Goal: Information Seeking & Learning: Learn about a topic

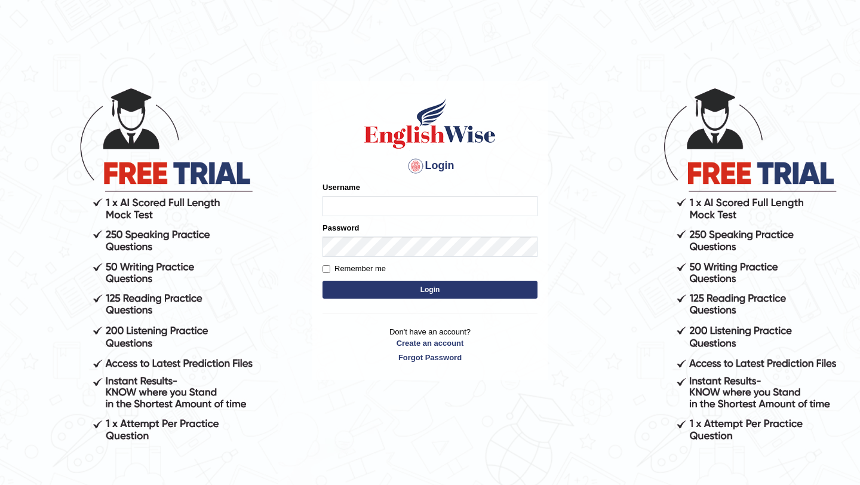
type input "manishas_mt"
click at [453, 291] on button "Login" at bounding box center [430, 290] width 215 height 18
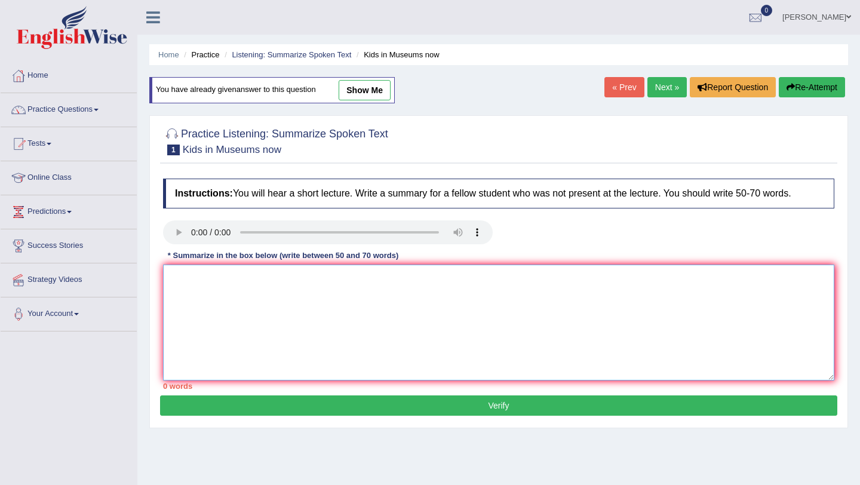
paste textarea "SUMMARISE SPOKEN TEXT TEMPLATE A noteworthy point revealed in the lecture was a…"
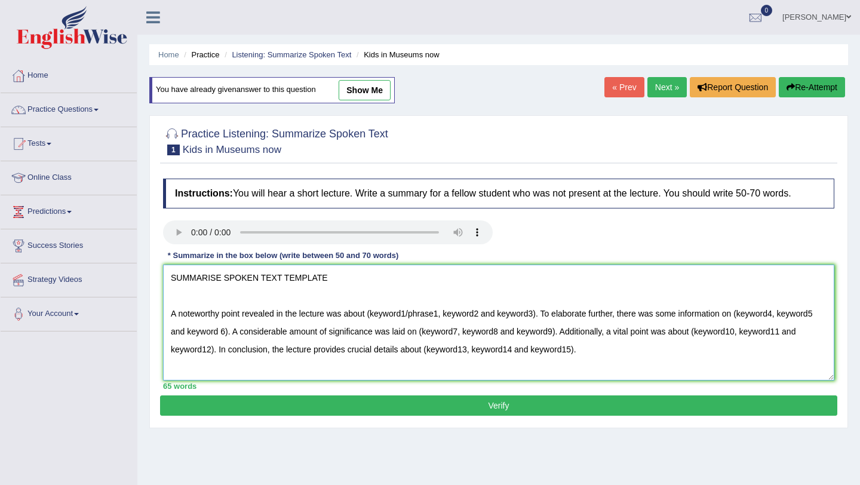
click at [346, 280] on textarea "SUMMARISE SPOKEN TEXT TEMPLATE A noteworthy point revealed in the lecture was a…" at bounding box center [498, 323] width 671 height 116
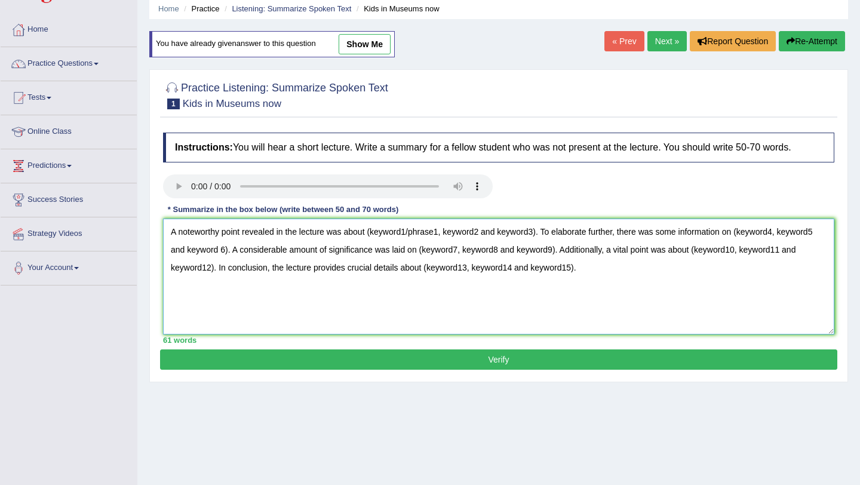
scroll to position [31, 0]
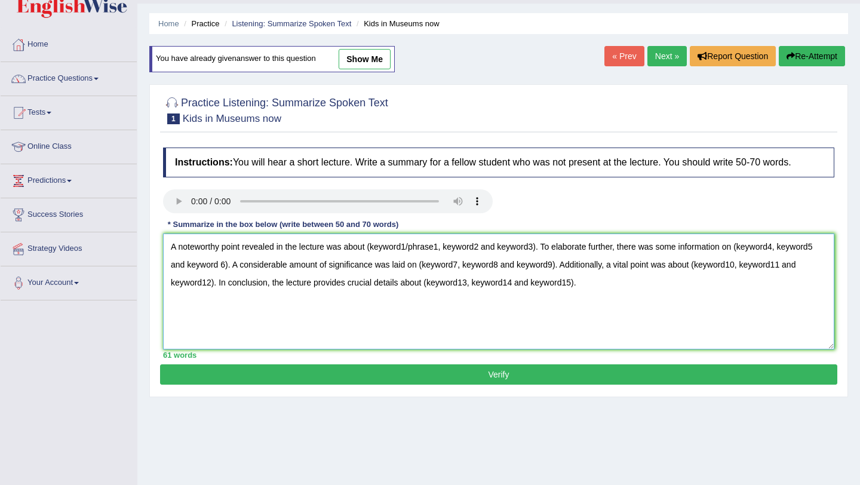
click at [410, 283] on textarea "A noteworthy point revealed in the lecture was about (keyword1/phrase1, keyword…" at bounding box center [498, 292] width 671 height 116
click at [458, 280] on textarea "A noteworthy point revealed in the lecture was about national gallery,phrase1, …" at bounding box center [498, 292] width 671 height 116
click at [516, 288] on textarea "A noteworthy point revealed in the lecture was about national gallery founder t…" at bounding box center [498, 292] width 671 height 116
click at [723, 284] on textarea "A noteworthy point revealed in the lecture was about national gallery founder t…" at bounding box center [498, 292] width 671 height 116
click at [514, 286] on textarea "A noteworthy point revealed in the lecture was about national gallery founder t…" at bounding box center [498, 292] width 671 height 116
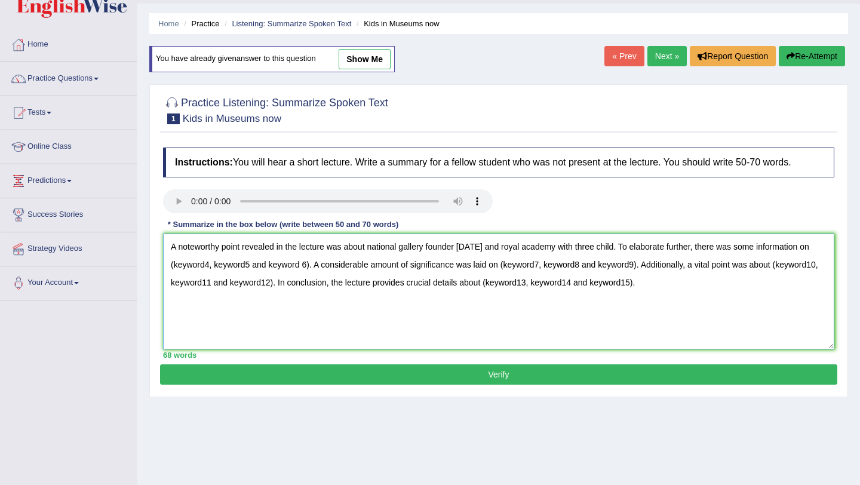
click at [365, 303] on textarea "A noteworthy point revealed in the lecture was about national gallery founder t…" at bounding box center [498, 292] width 671 height 116
click at [366, 302] on textarea "A noteworthy point revealed in the lecture was about national gallery founder t…" at bounding box center [498, 292] width 671 height 116
click at [656, 302] on textarea "A noteworthy point revealed in the lecture was about national gallery founder t…" at bounding box center [498, 292] width 671 height 116
click at [274, 322] on textarea "A noteworthy point revealed in the lecture was about national gallery founder t…" at bounding box center [498, 292] width 671 height 116
click at [585, 321] on textarea "A noteworthy point revealed in the lecture was about national gallery founder t…" at bounding box center [498, 292] width 671 height 116
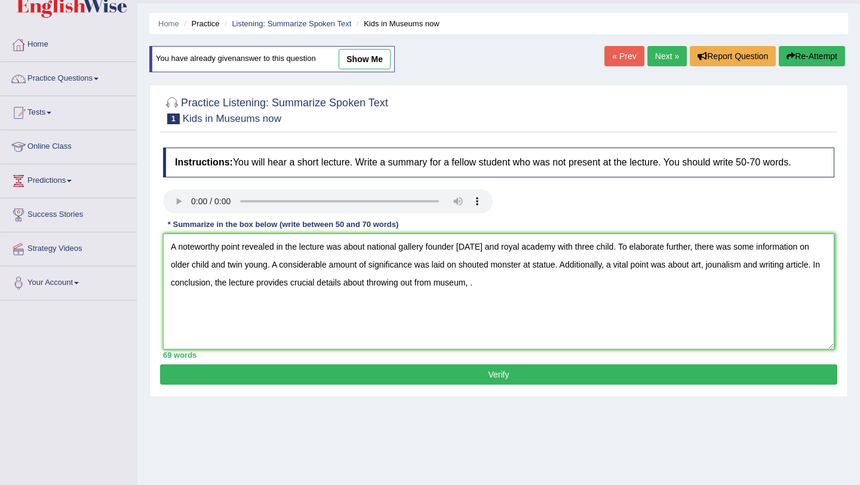
click at [550, 326] on textarea "A noteworthy point revealed in the lecture was about national gallery founder t…" at bounding box center [498, 292] width 671 height 116
click at [170, 285] on textarea "A noteworthy point revealed in the lecture was about national gallery founder t…" at bounding box center [498, 292] width 671 height 116
click at [542, 283] on textarea "A noteworthy point revealed in the lecture was about national gallery founder t…" at bounding box center [498, 292] width 671 height 116
click at [369, 245] on textarea "A noteworthy point revealed in the lecture was about national gallery founder t…" at bounding box center [498, 292] width 671 height 116
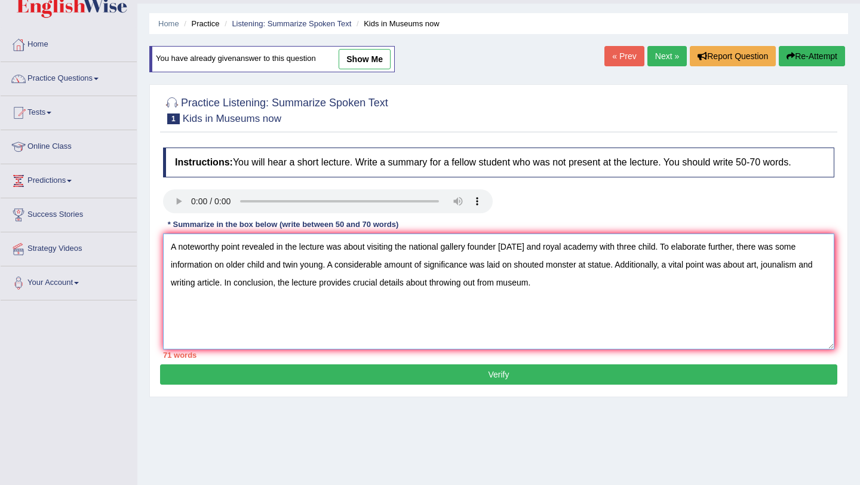
click at [417, 247] on textarea "A noteworthy point revealed in the lecture was about visiting the national gall…" at bounding box center [498, 292] width 671 height 116
click at [452, 244] on textarea "A noteworthy point revealed in the lecture was about visiting the National gall…" at bounding box center [498, 292] width 671 height 116
click at [451, 245] on textarea "A noteworthy point revealed in the lecture was about visiting the National gall…" at bounding box center [498, 292] width 671 height 116
click at [503, 248] on textarea "A noteworthy point revealed in the lecture was about visiting the National Gall…" at bounding box center [498, 292] width 671 height 116
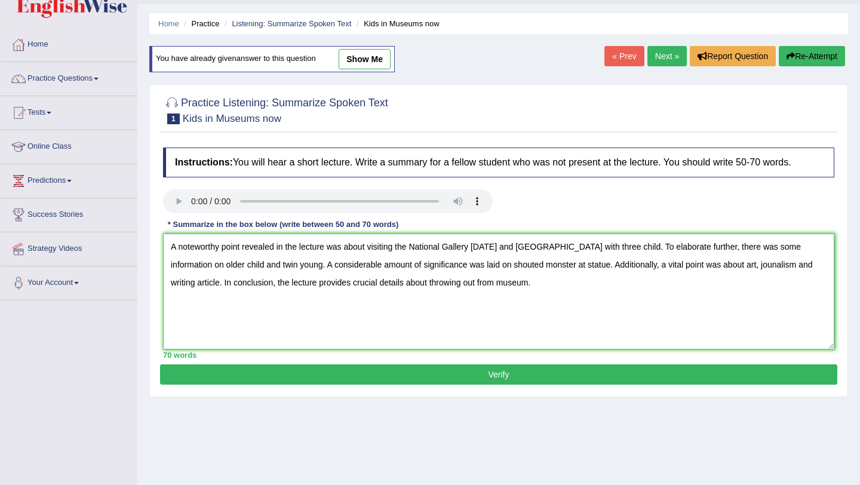
click at [657, 248] on textarea "A noteworthy point revealed in the lecture was about visiting the National Gall…" at bounding box center [498, 292] width 671 height 116
click at [546, 247] on textarea "A noteworthy point revealed in the lecture was about visiting the National Gall…" at bounding box center [498, 292] width 671 height 116
click at [541, 250] on textarea "A noteworthy point revealed in the lecture was about visiting the National Gall…" at bounding box center [498, 292] width 671 height 116
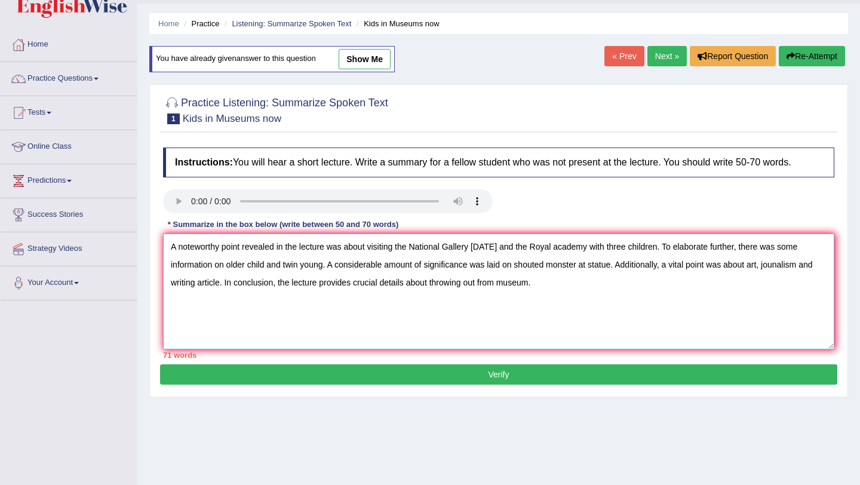
click at [585, 246] on textarea "A noteworthy point revealed in the lecture was about visiting the National Gall…" at bounding box center [498, 292] width 671 height 116
click at [248, 263] on textarea "A noteworthy point revealed in the lecture was about visiting the National Gall…" at bounding box center [498, 292] width 671 height 116
click at [349, 268] on textarea "A noteworthy point revealed in the lecture was about visiting the National Gall…" at bounding box center [498, 292] width 671 height 116
click at [547, 267] on textarea "A noteworthy point revealed in the lecture was about visiting the National Gall…" at bounding box center [498, 292] width 671 height 116
click at [622, 265] on textarea "A noteworthy point revealed in the lecture was about visiting the National Gall…" at bounding box center [498, 292] width 671 height 116
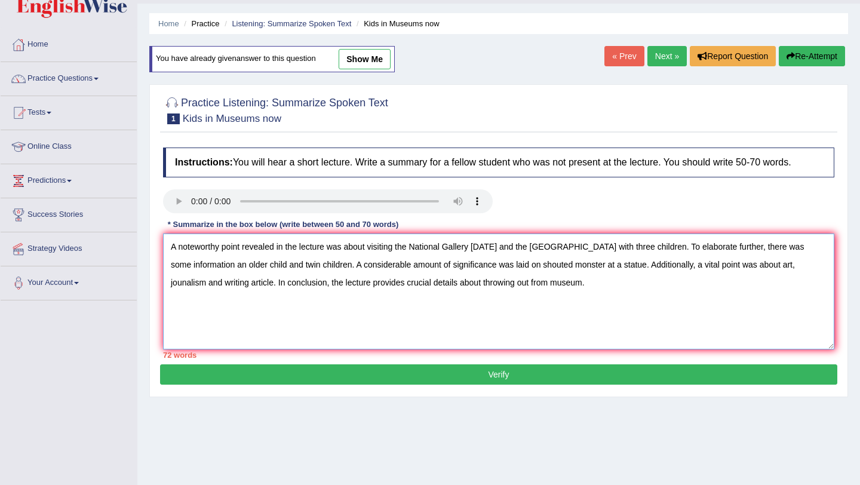
click at [580, 265] on textarea "A noteworthy point revealed in the lecture was about visiting the National Gall…" at bounding box center [498, 292] width 671 height 116
click at [803, 266] on textarea "A noteworthy point revealed in the lecture was about visiting the National Gall…" at bounding box center [498, 292] width 671 height 116
click at [803, 268] on textarea "A noteworthy point revealed in the lecture was about visiting the National Gall…" at bounding box center [498, 292] width 671 height 116
click at [224, 285] on textarea "A noteworthy point revealed in the lecture was about visiting the National Gall…" at bounding box center [498, 292] width 671 height 116
click at [277, 283] on textarea "A noteworthy point revealed in the lecture was about visiting the National Gall…" at bounding box center [498, 292] width 671 height 116
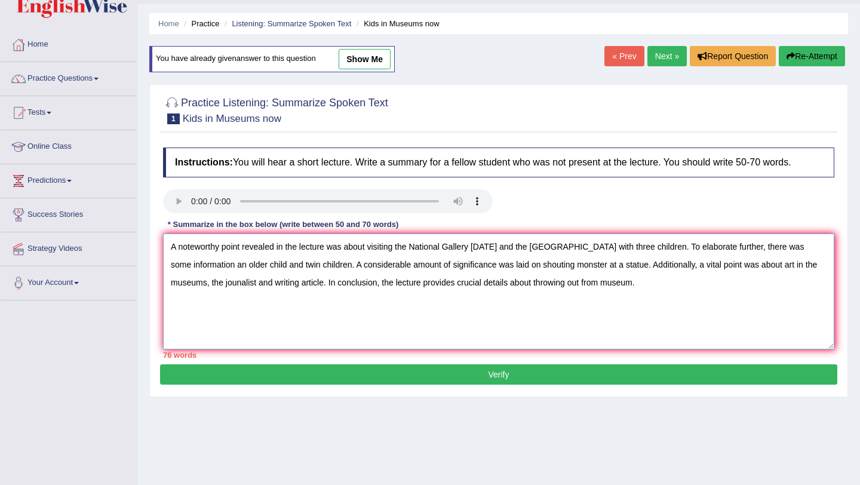
click at [357, 311] on textarea "A noteworthy point revealed in the lecture was about visiting the National Gall…" at bounding box center [498, 292] width 671 height 116
click at [251, 284] on textarea "A noteworthy point revealed in the lecture was about visiting the National Gall…" at bounding box center [498, 292] width 671 height 116
click at [657, 285] on textarea "A noteworthy point revealed in the lecture was about visiting the National Gall…" at bounding box center [498, 292] width 671 height 116
click at [638, 286] on textarea "A noteworthy point revealed in the lecture was about visiting the National Gall…" at bounding box center [498, 292] width 671 height 116
click at [791, 266] on textarea "A noteworthy point revealed in the lecture was about visiting the National Gall…" at bounding box center [498, 292] width 671 height 116
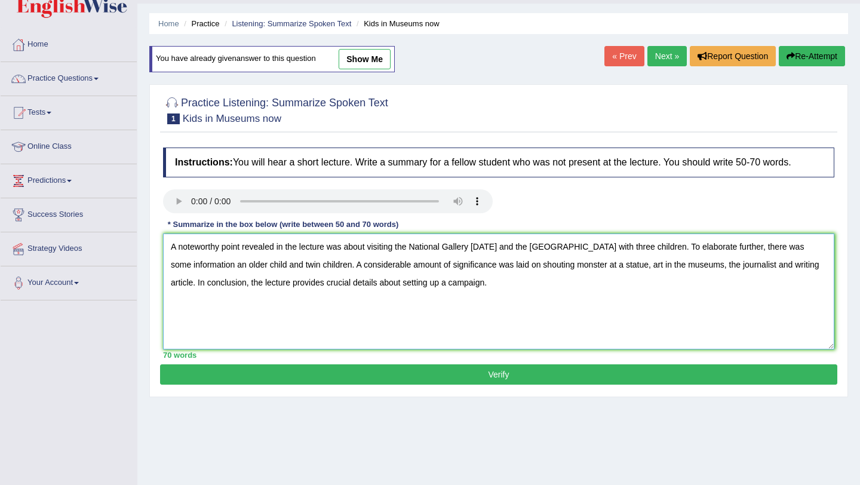
click at [196, 285] on textarea "A noteworthy point revealed in the lecture was about visiting the National Gall…" at bounding box center [498, 292] width 671 height 116
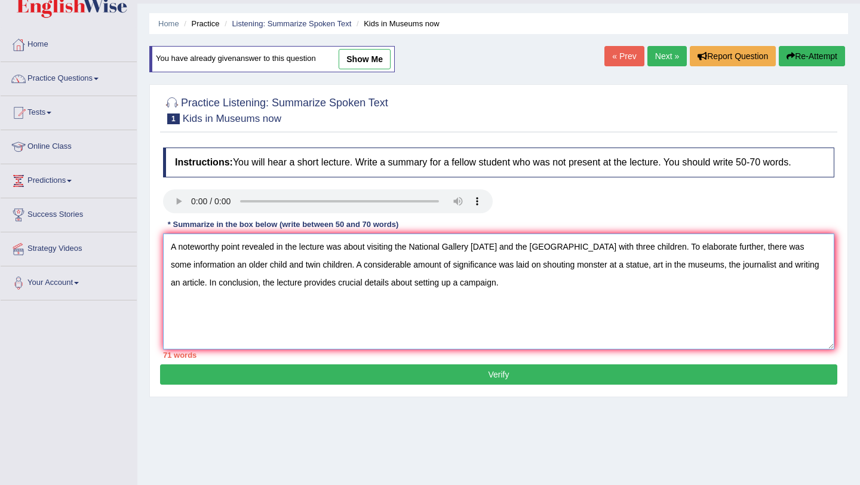
click at [357, 267] on textarea "A noteworthy point revealed in the lecture was about visiting the National Gall…" at bounding box center [498, 292] width 671 height 116
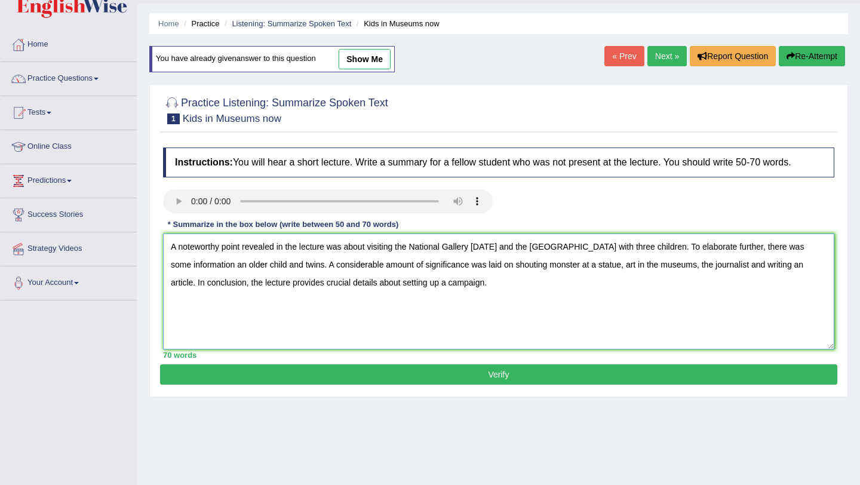
type textarea "A noteworthy point revealed in the lecture was about visiting the National Gall…"
click at [485, 372] on button "Verify" at bounding box center [498, 374] width 677 height 20
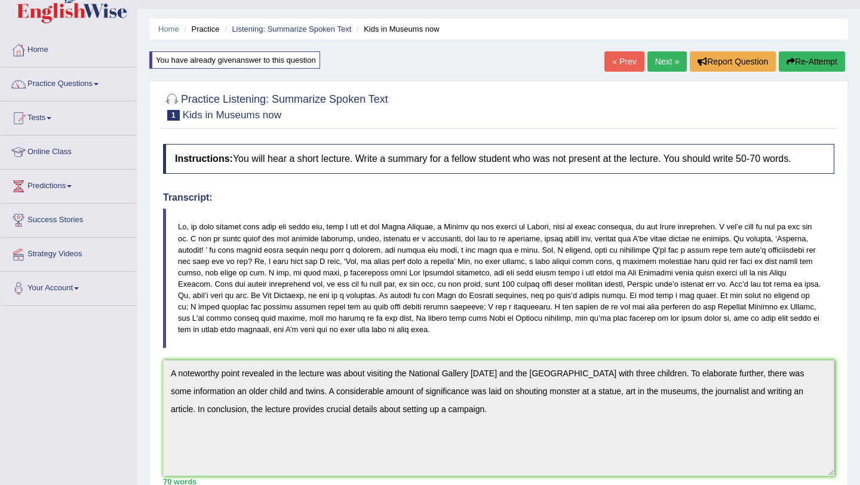
scroll to position [0, 0]
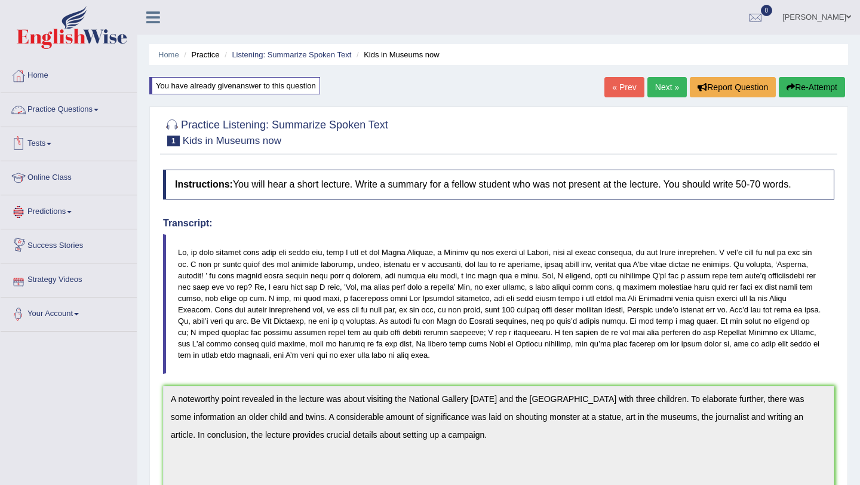
click at [69, 115] on link "Practice Questions" at bounding box center [69, 108] width 136 height 30
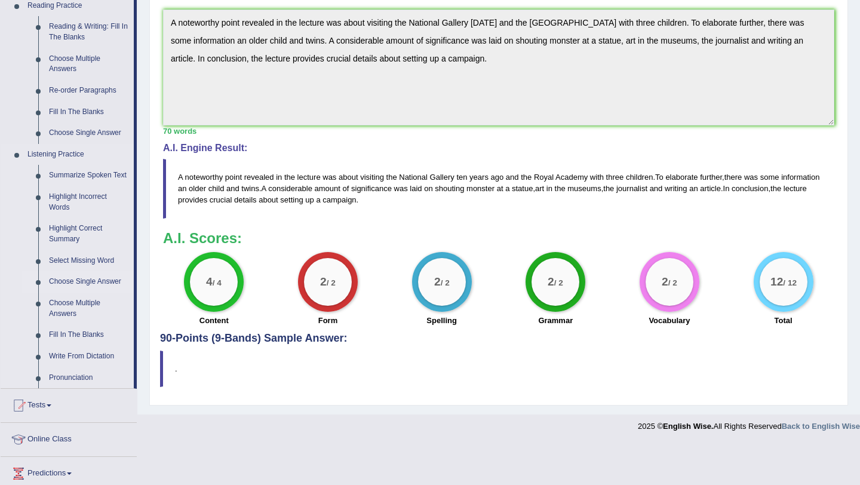
scroll to position [379, 0]
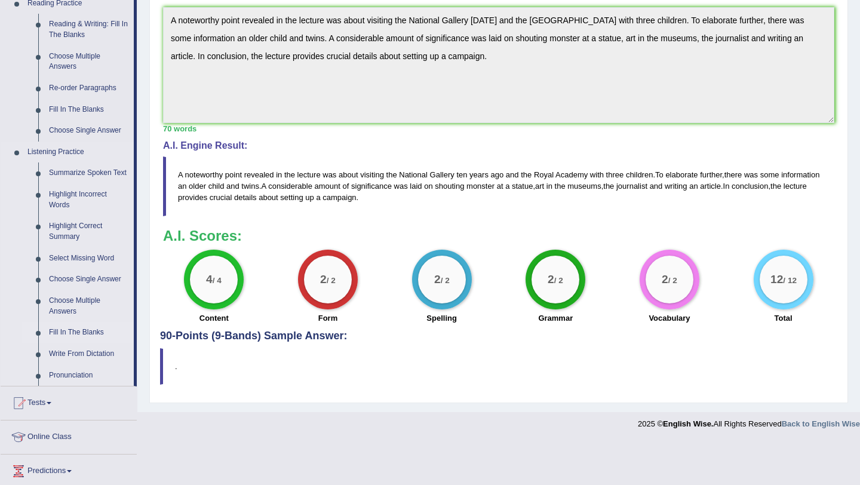
click at [60, 343] on link "Fill In The Blanks" at bounding box center [89, 333] width 90 height 22
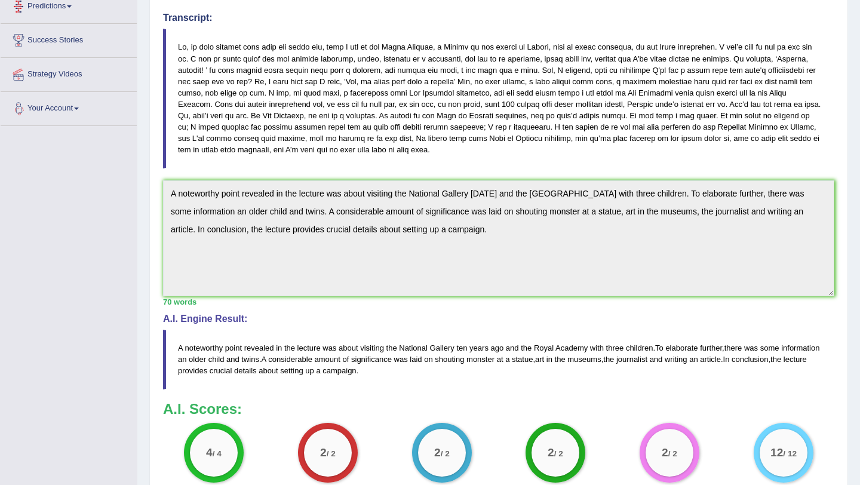
scroll to position [336, 0]
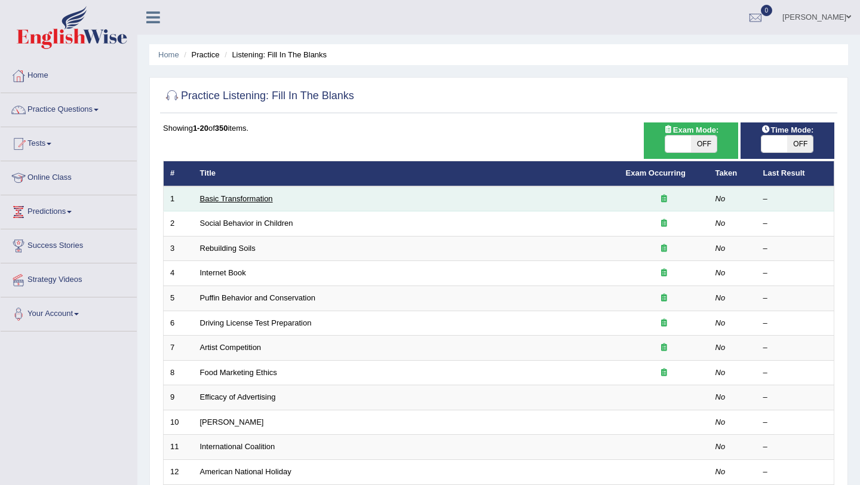
click at [241, 200] on link "Basic Transformation" at bounding box center [236, 198] width 73 height 9
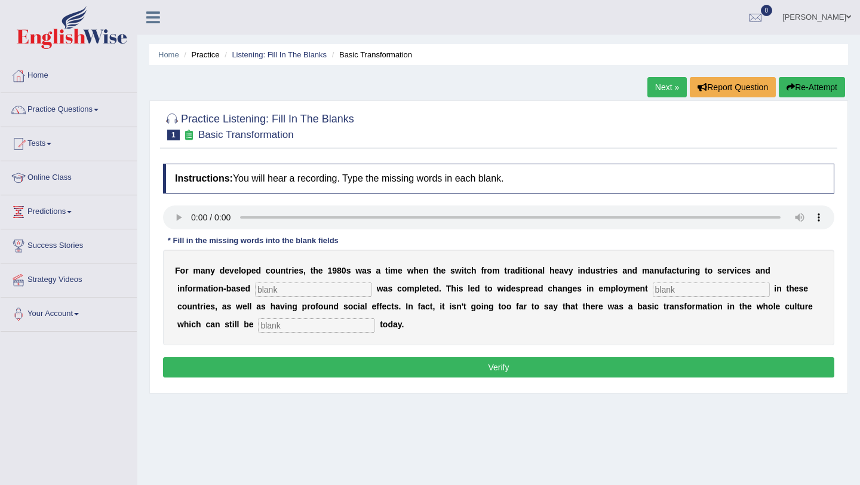
click at [272, 48] on ul "Home Practice Listening: Fill In The Blanks Basic Transformation" at bounding box center [498, 54] width 699 height 21
click at [272, 56] on link "Listening: Fill In The Blanks" at bounding box center [279, 54] width 95 height 9
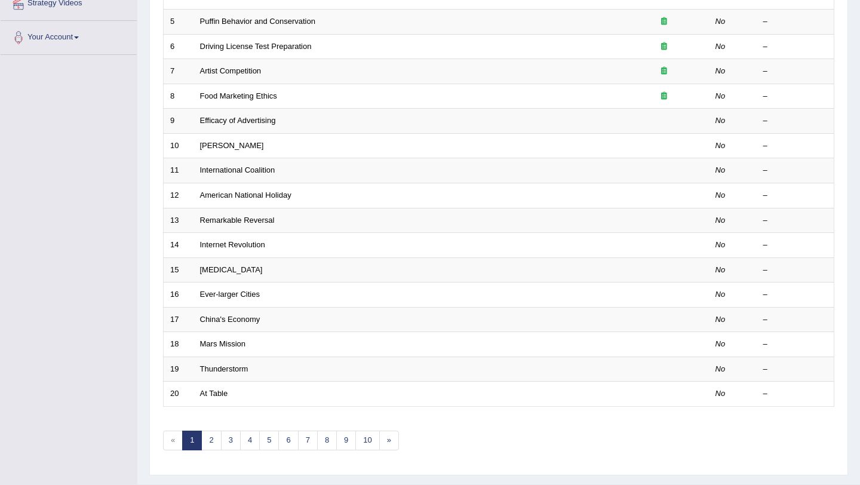
scroll to position [300, 0]
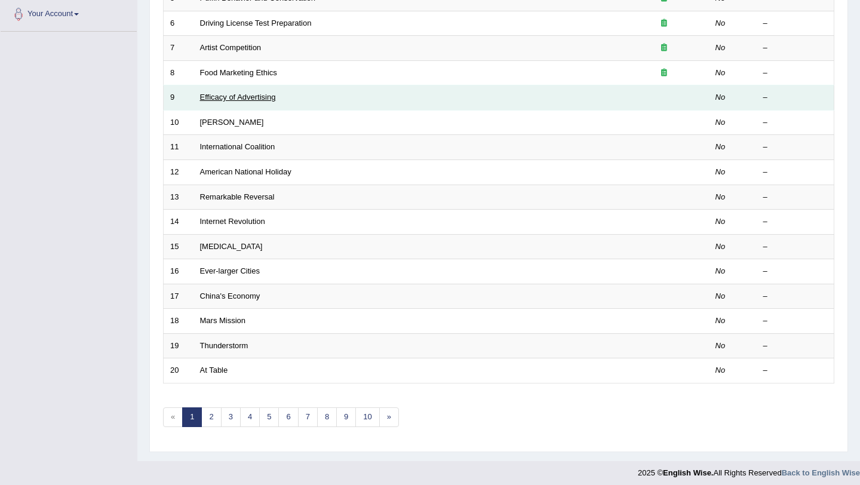
click at [235, 98] on link "Efficacy of Advertising" at bounding box center [238, 97] width 76 height 9
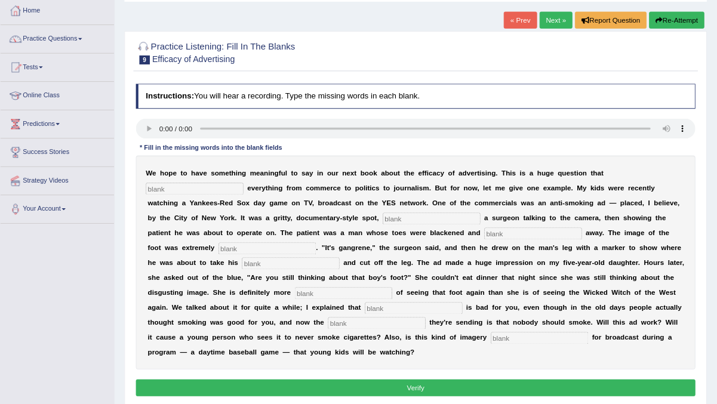
scroll to position [64, 0]
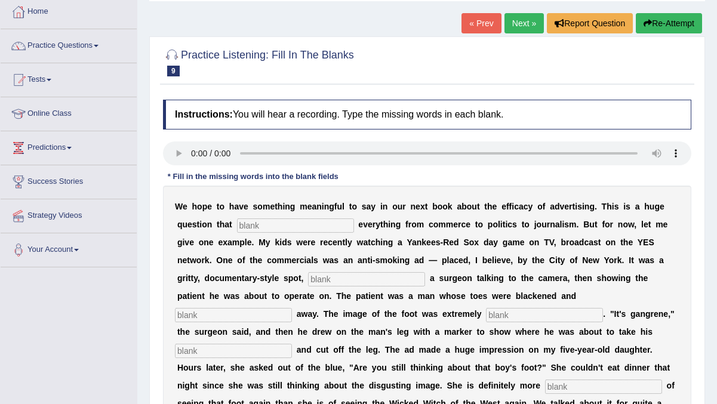
click at [255, 224] on input "text" at bounding box center [295, 226] width 117 height 14
type input "impact"
click at [312, 281] on input "text" at bounding box center [366, 279] width 117 height 14
type input "featuring"
click at [292, 308] on input "text" at bounding box center [233, 315] width 117 height 14
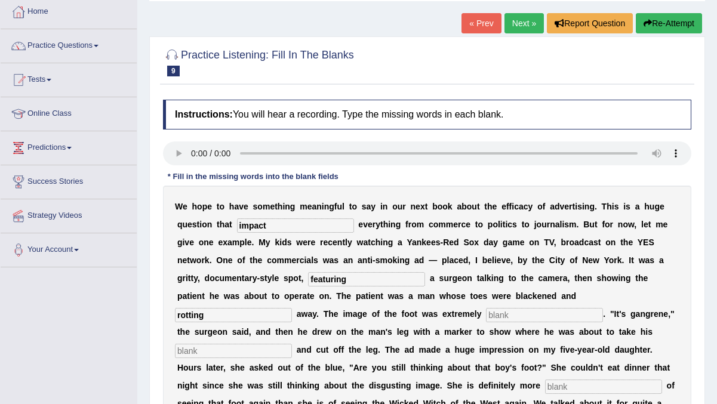
type input "rotting"
click at [486, 316] on input "text" at bounding box center [544, 315] width 117 height 14
type input "green"
click at [292, 344] on input "text" at bounding box center [233, 351] width 117 height 14
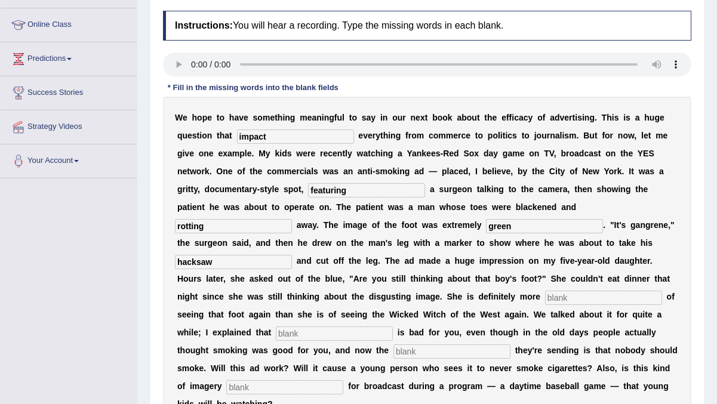
scroll to position [154, 0]
type input "hacksaw"
click at [545, 297] on input "text" at bounding box center [603, 297] width 117 height 14
type input "scared"
click at [393, 326] on input "text" at bounding box center [334, 333] width 117 height 14
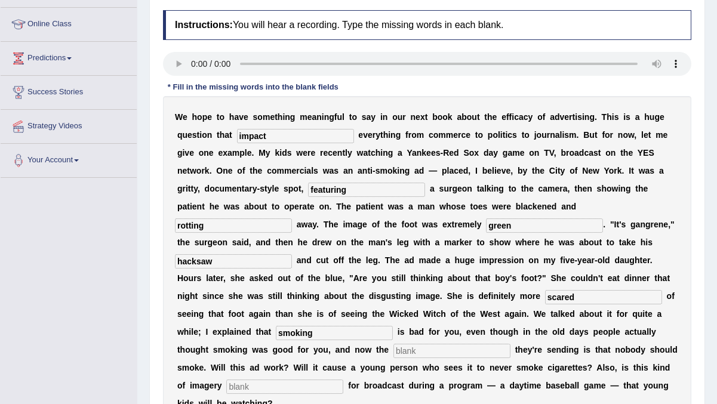
type input "smoking"
click at [394, 348] on input "text" at bounding box center [452, 351] width 117 height 14
type input "message"
click at [343, 380] on input "text" at bounding box center [284, 387] width 117 height 14
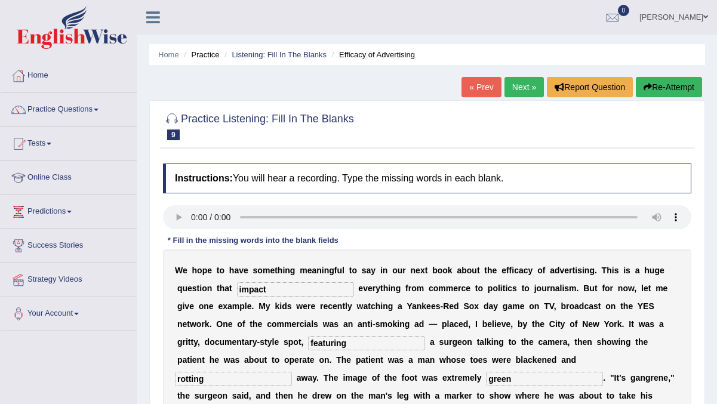
scroll to position [36, 0]
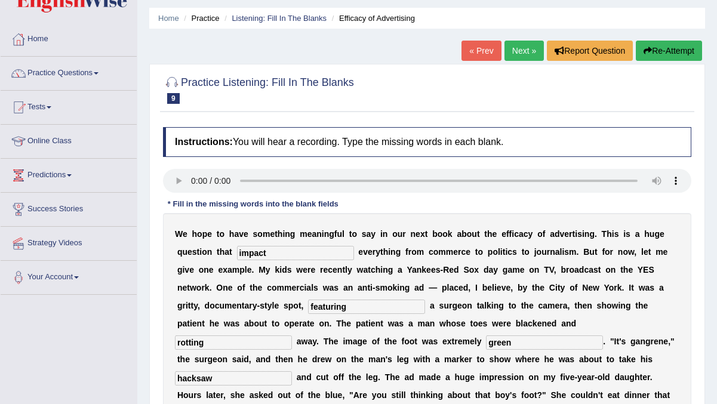
type input "appropriate"
click at [321, 311] on input "featuring" at bounding box center [366, 307] width 117 height 14
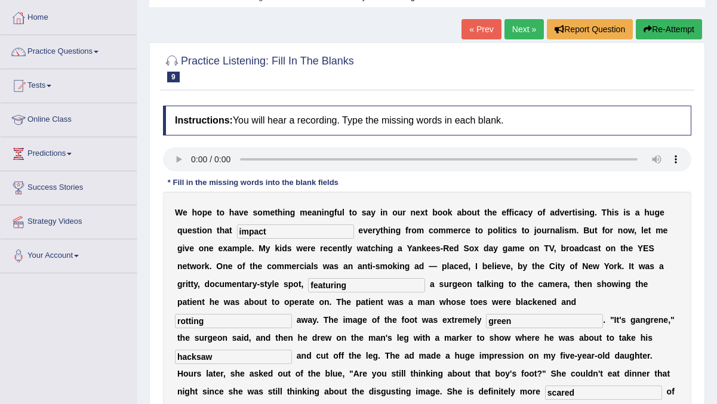
scroll to position [59, 0]
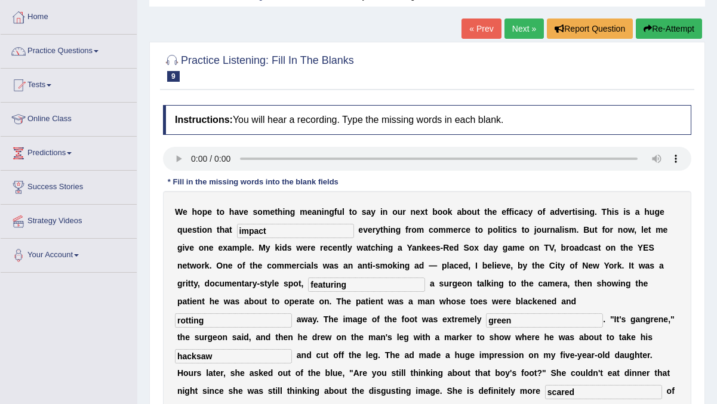
click at [486, 321] on input "green" at bounding box center [544, 321] width 117 height 14
type input "g"
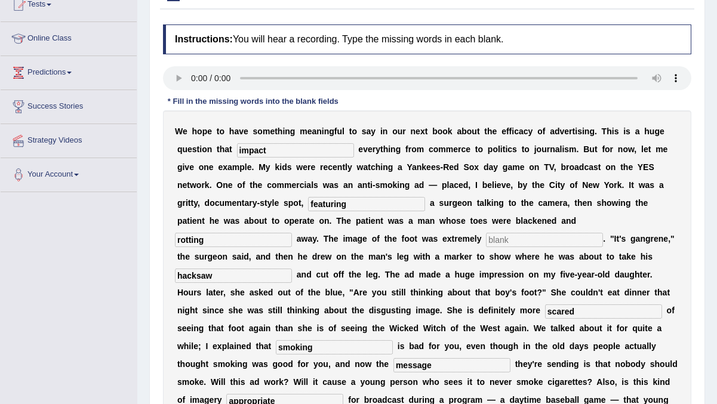
scroll to position [118, 0]
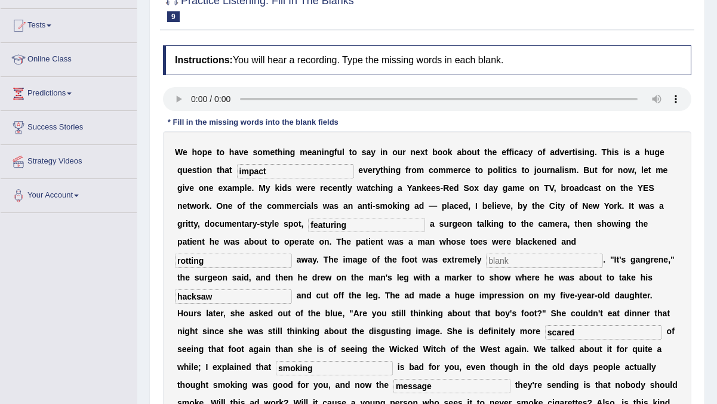
click at [271, 170] on input "impact" at bounding box center [295, 171] width 117 height 14
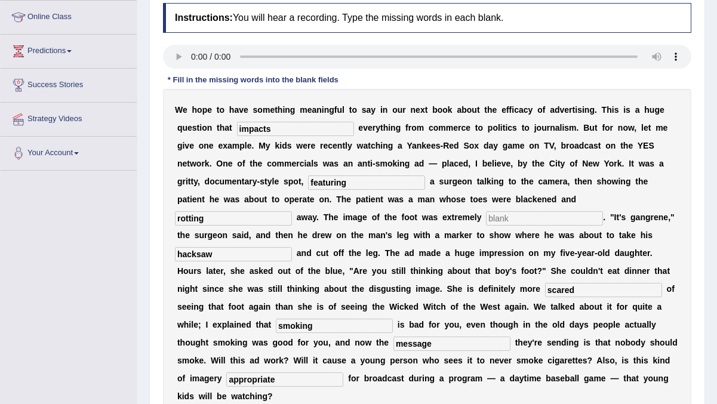
scroll to position [175, 0]
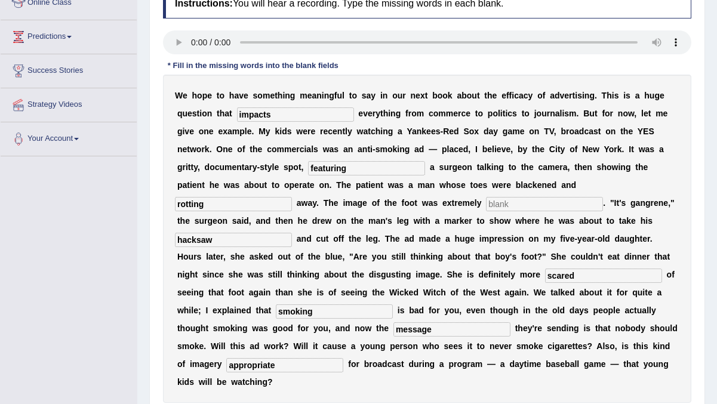
type input "impacts"
click at [486, 207] on input "text" at bounding box center [544, 204] width 117 height 14
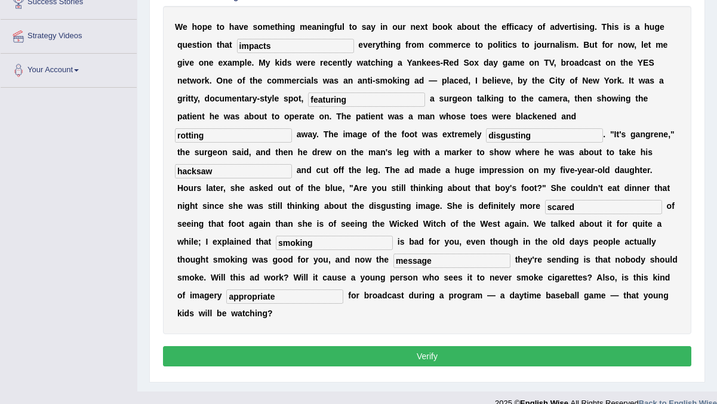
type input "disgusting"
click at [486, 346] on button "Verify" at bounding box center [427, 356] width 529 height 20
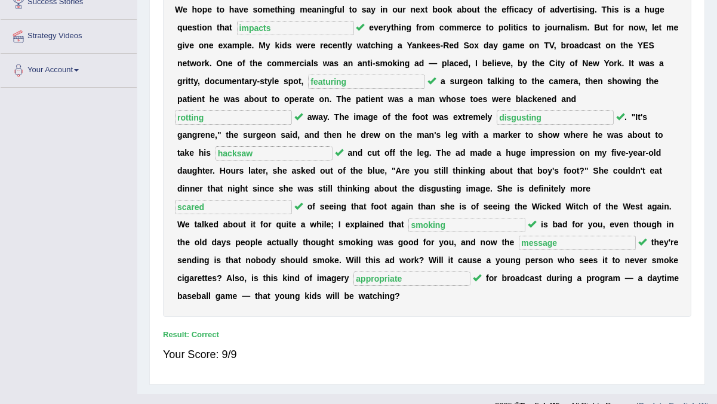
scroll to position [0, 0]
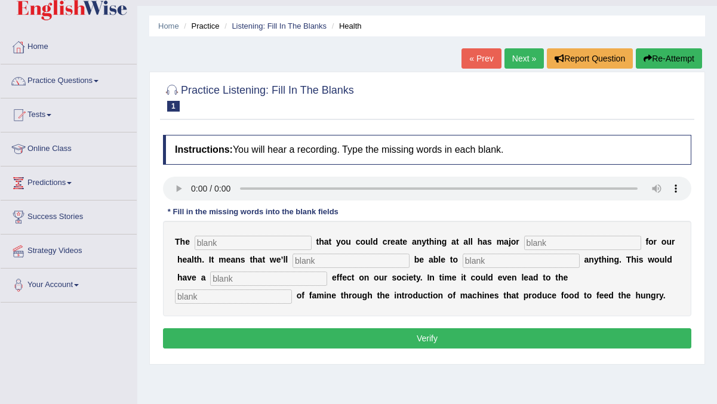
scroll to position [36, 0]
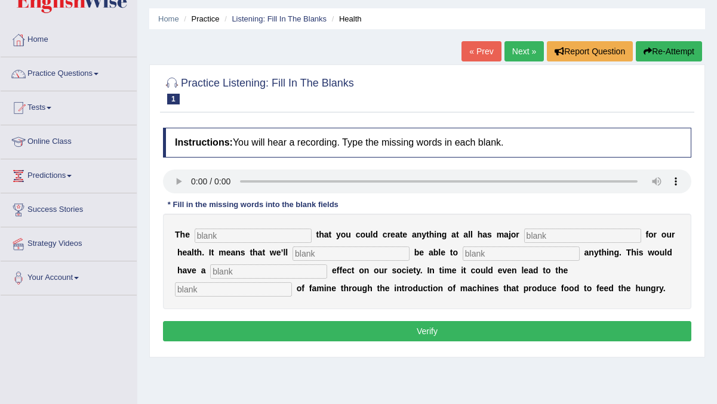
click at [222, 235] on input "text" at bounding box center [253, 236] width 117 height 14
type input "notion"
click at [525, 235] on input "text" at bounding box center [582, 236] width 117 height 14
type input "implications"
click at [317, 260] on input "text" at bounding box center [351, 254] width 117 height 14
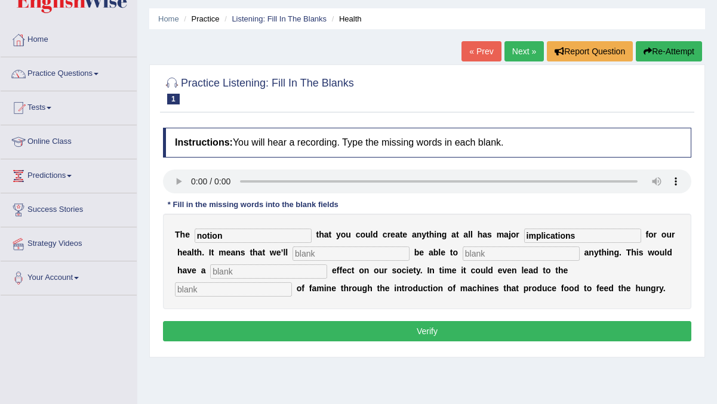
click at [463, 252] on input "text" at bounding box center [521, 254] width 117 height 14
click at [292, 283] on input "text" at bounding box center [233, 290] width 117 height 14
type input "radiations"
click at [228, 270] on input "text" at bounding box center [268, 272] width 117 height 14
type input "phenomenon"
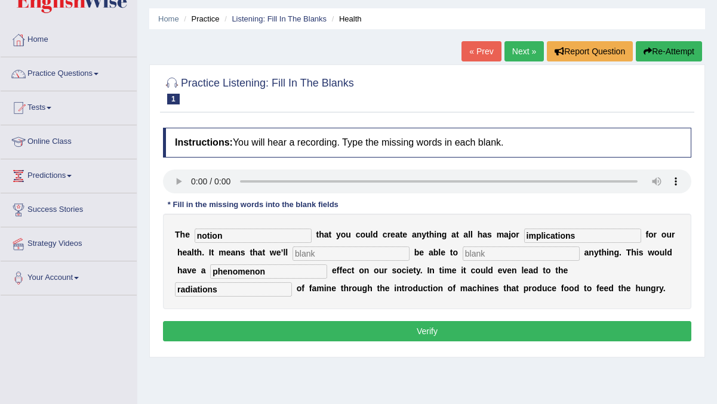
click at [293, 259] on input "text" at bounding box center [351, 254] width 117 height 14
click at [292, 283] on input "radiations" at bounding box center [233, 290] width 117 height 14
type input "radigation"
click at [303, 257] on input "text" at bounding box center [351, 254] width 117 height 14
type input "eventually"
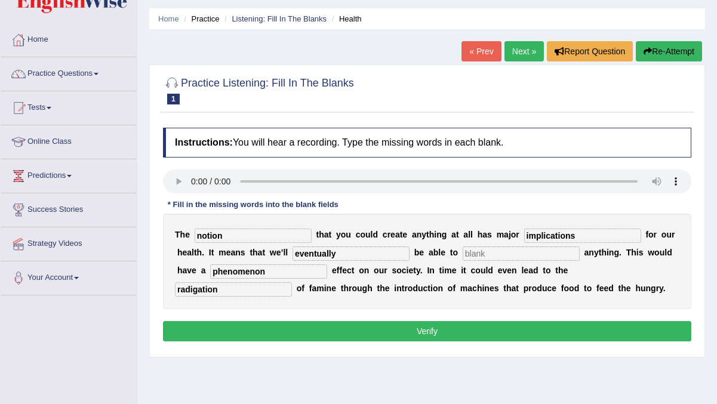
click at [463, 253] on input "text" at bounding box center [521, 254] width 117 height 14
type input "replicate"
click at [292, 283] on input "radigation" at bounding box center [233, 290] width 117 height 14
type input "radiation"
click at [233, 272] on input "phenomenon" at bounding box center [268, 272] width 117 height 14
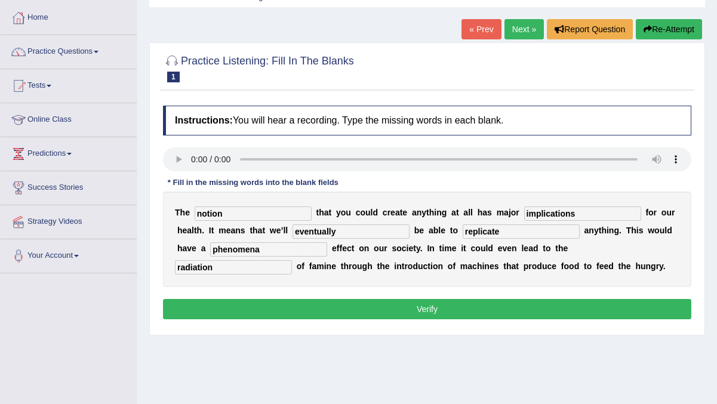
scroll to position [51, 0]
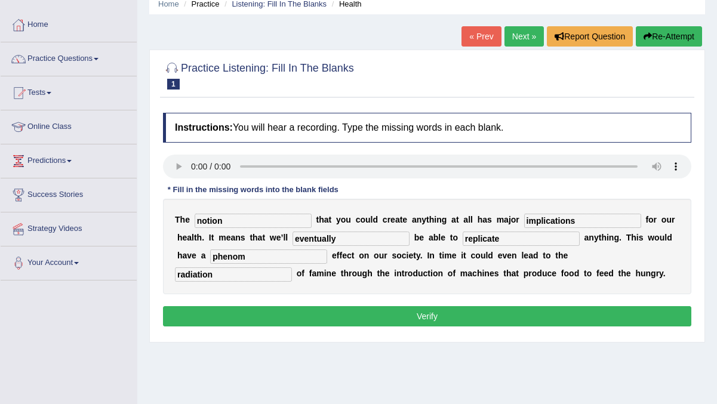
type input "phenom"
click at [292, 268] on input "radiation" at bounding box center [233, 275] width 117 height 14
type input "eradiation"
click at [236, 253] on input "phenom" at bounding box center [268, 257] width 117 height 14
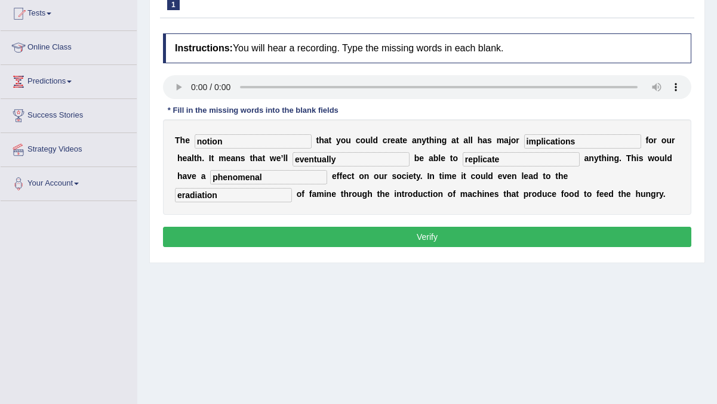
type input "phenomenal"
click at [292, 188] on input "eradiation" at bounding box center [233, 195] width 117 height 14
type input "eradication"
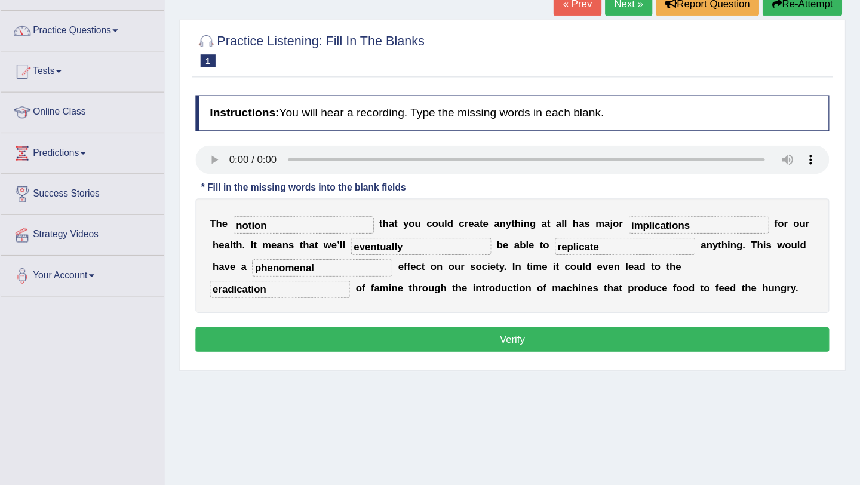
scroll to position [86, 0]
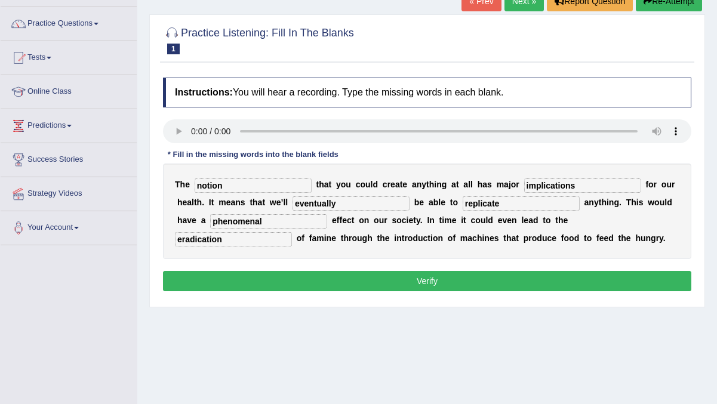
click at [420, 275] on button "Verify" at bounding box center [427, 281] width 529 height 20
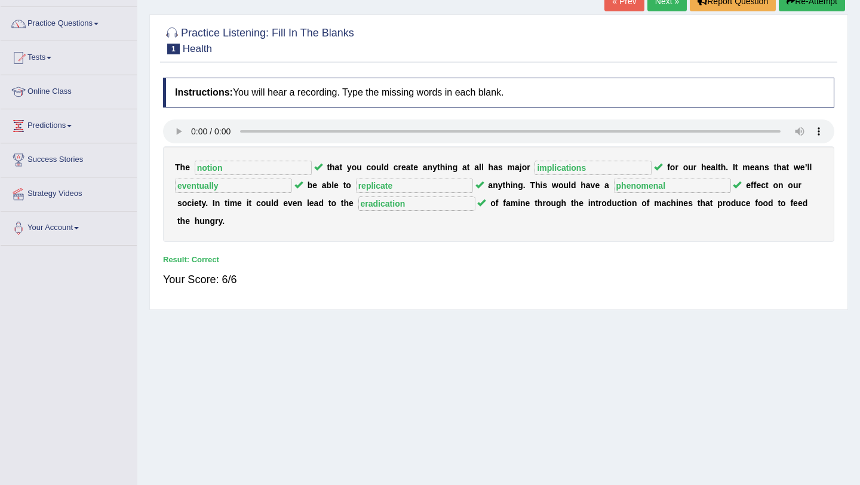
click at [659, 8] on link "Next »" at bounding box center [666, 1] width 39 height 20
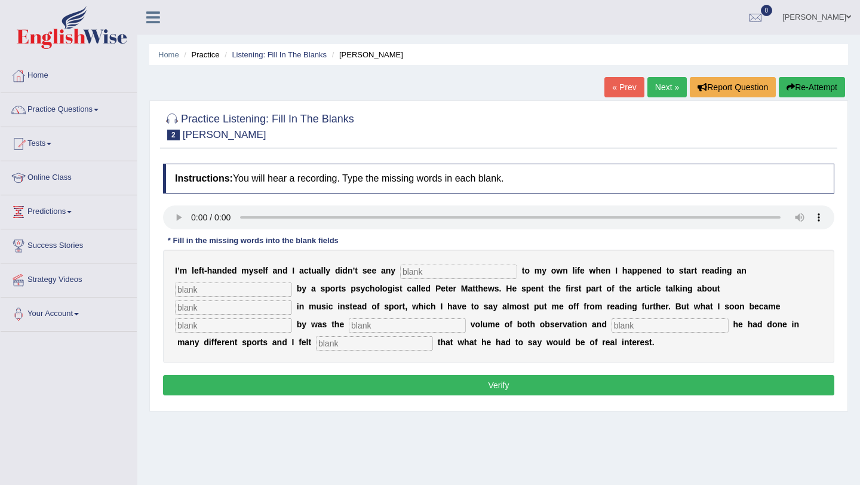
click at [452, 274] on input "text" at bounding box center [458, 272] width 117 height 14
type input "relivant"
click at [316, 344] on input "text" at bounding box center [374, 343] width 117 height 14
type input "presuade"
click at [612, 327] on input "text" at bounding box center [670, 325] width 117 height 14
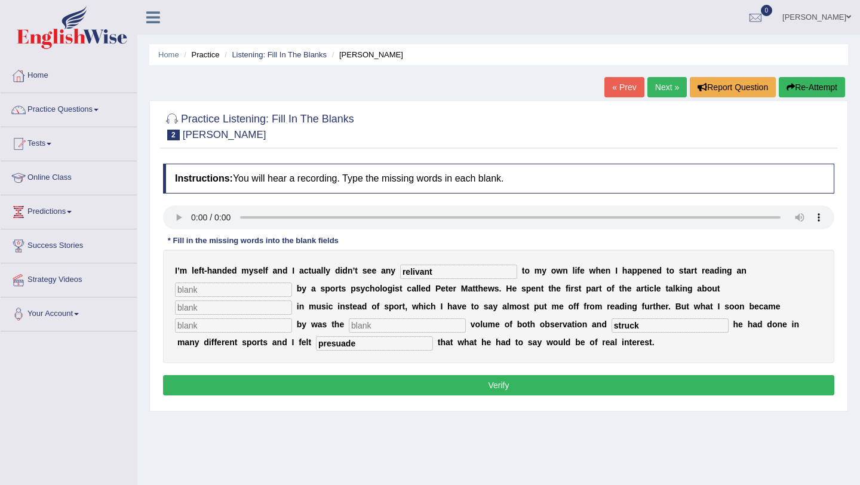
type input "struck"
click at [349, 332] on input "text" at bounding box center [407, 325] width 117 height 14
click at [292, 318] on input "text" at bounding box center [233, 325] width 117 height 14
type input "struck"
click at [612, 325] on input "struck" at bounding box center [670, 325] width 117 height 14
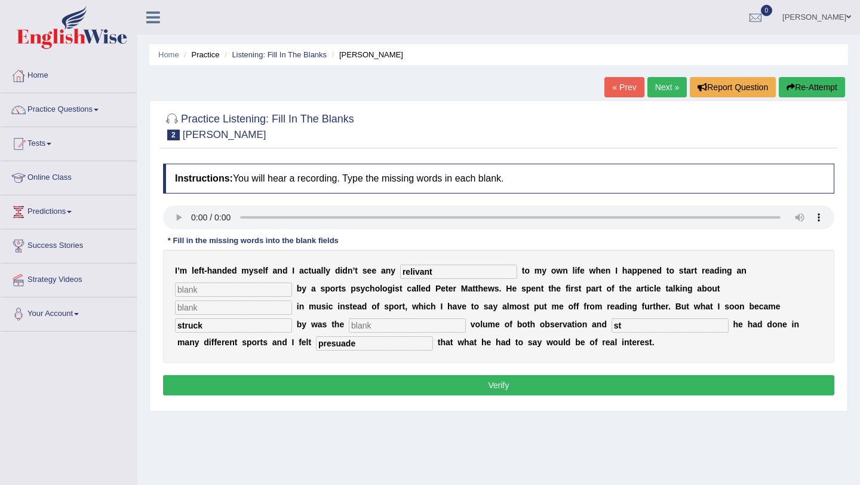
type input "s"
click at [349, 323] on input "text" at bounding box center [407, 325] width 117 height 14
type input "share"
click at [204, 288] on input "text" at bounding box center [233, 290] width 117 height 14
type input "h"
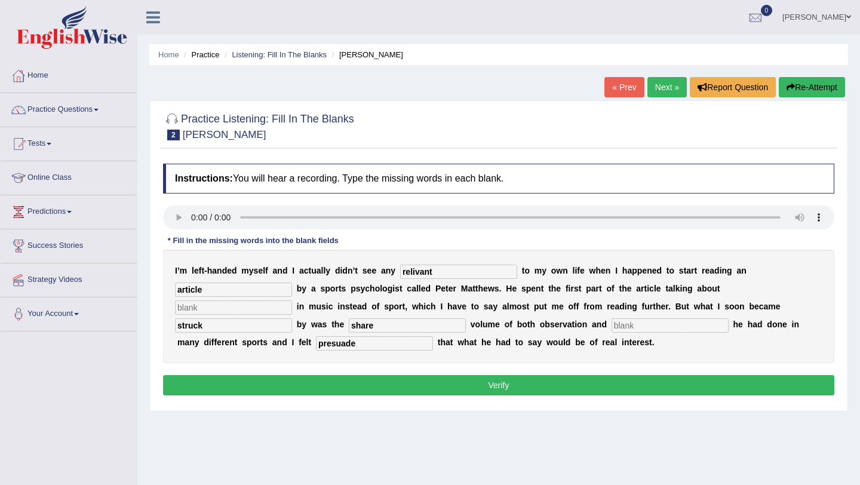
type input "article"
click at [292, 300] on input "text" at bounding box center [233, 307] width 117 height 14
click at [292, 300] on input "handiness" at bounding box center [233, 307] width 117 height 14
type input "handss"
click at [349, 327] on input "share" at bounding box center [407, 325] width 117 height 14
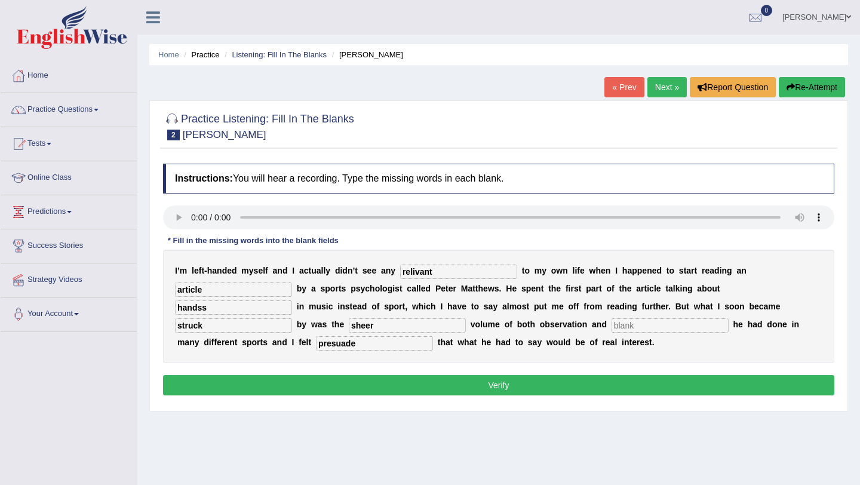
type input "sheer"
